Goal: Find specific page/section: Find specific page/section

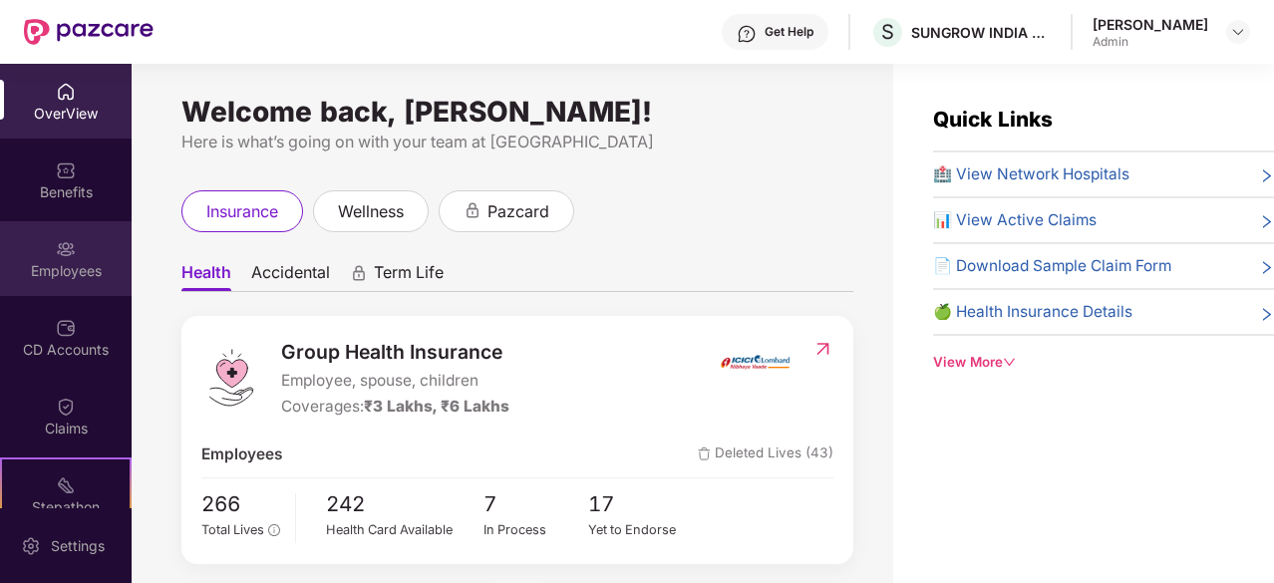
click at [56, 257] on img at bounding box center [66, 249] width 20 height 20
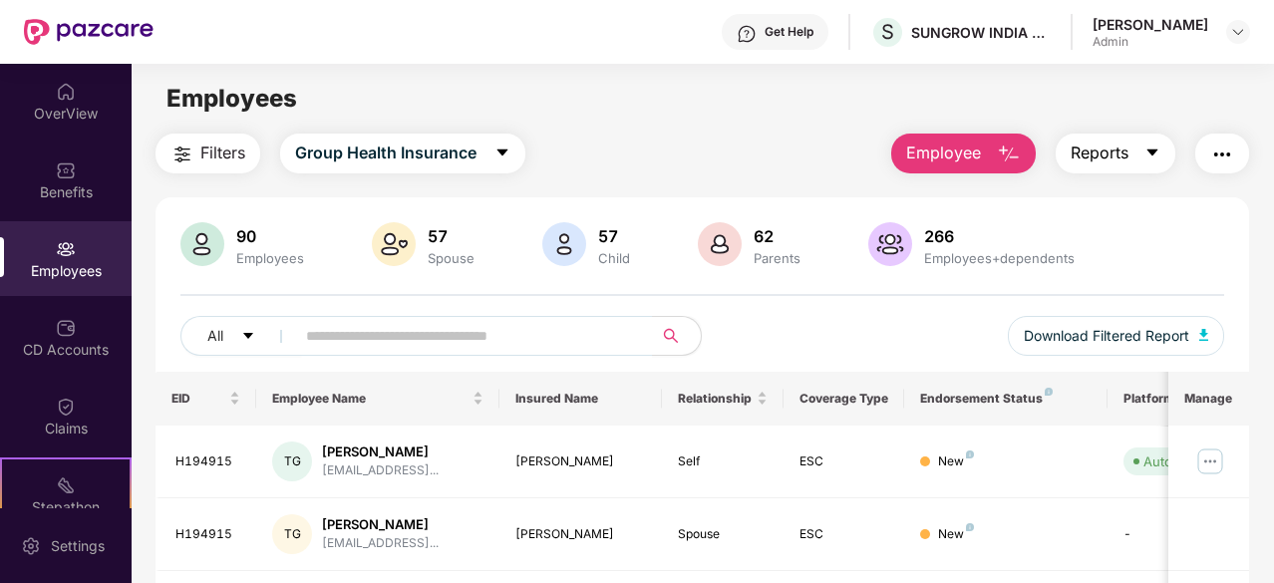
click at [1158, 150] on icon "caret-down" at bounding box center [1152, 152] width 11 height 7
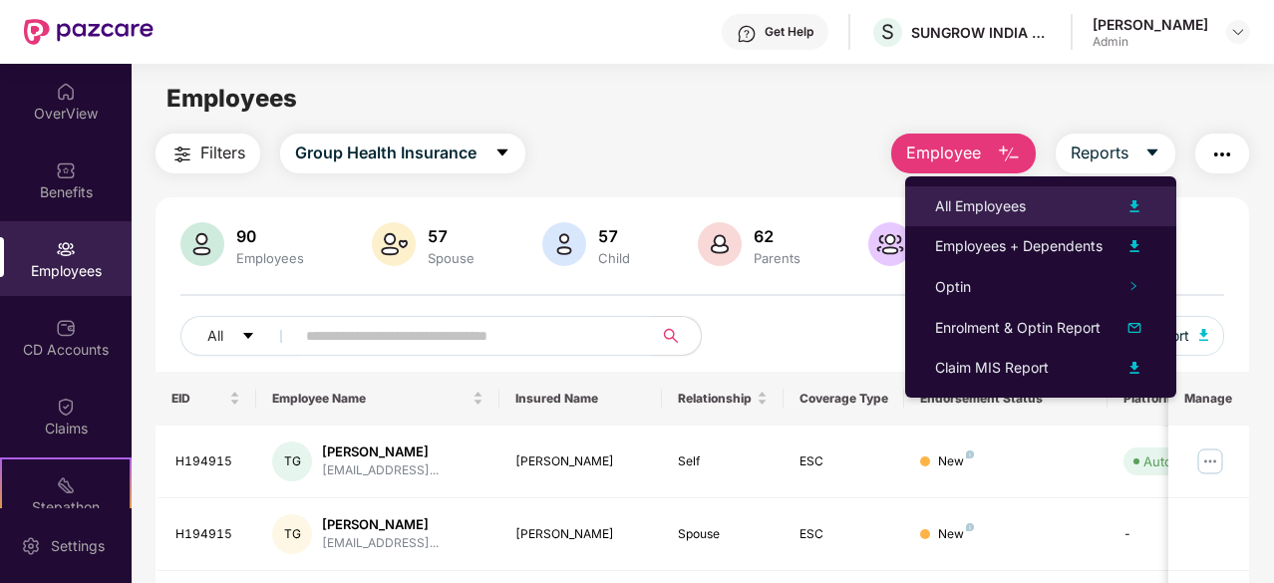
click at [981, 207] on div "All Employees" at bounding box center [980, 206] width 91 height 22
